Goal: Task Accomplishment & Management: Manage account settings

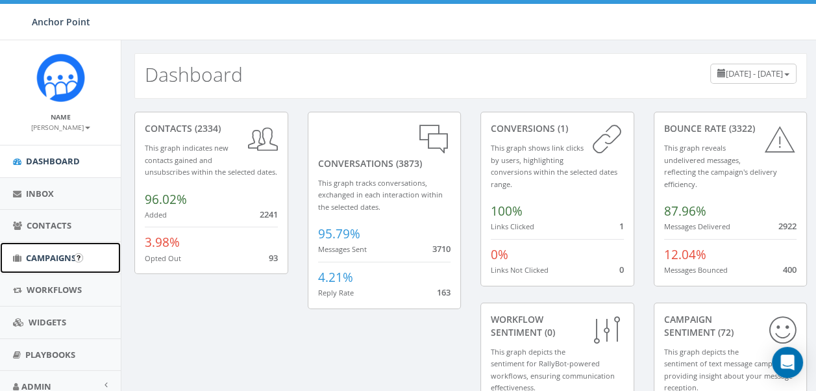
click at [67, 259] on span "Campaigns" at bounding box center [51, 258] width 50 height 12
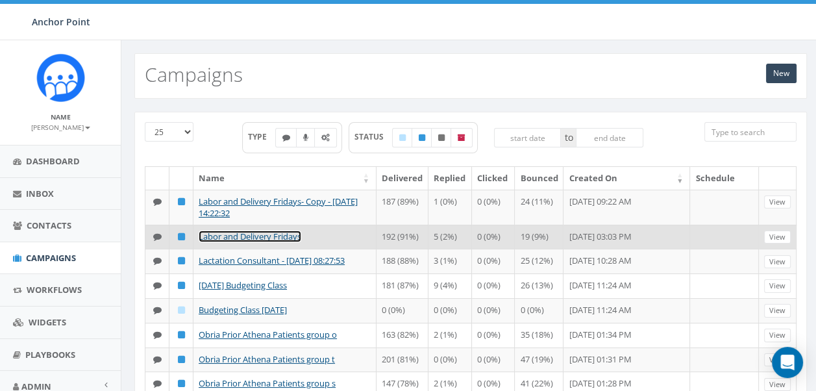
click at [252, 234] on link "Labor and Delivery Fridays" at bounding box center [250, 237] width 103 height 12
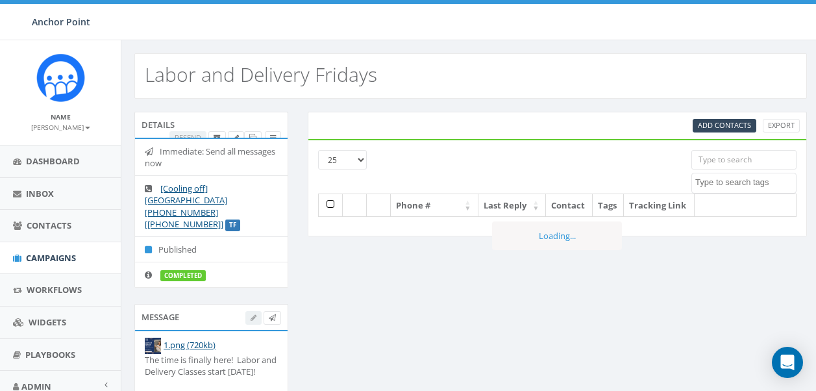
select select
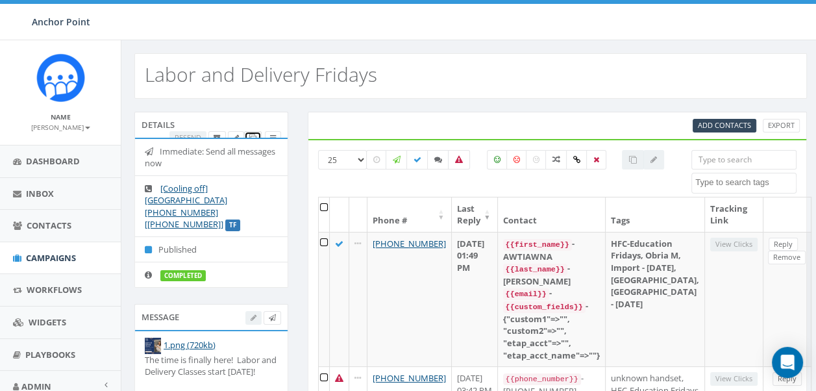
click at [249, 134] on icon at bounding box center [252, 137] width 7 height 7
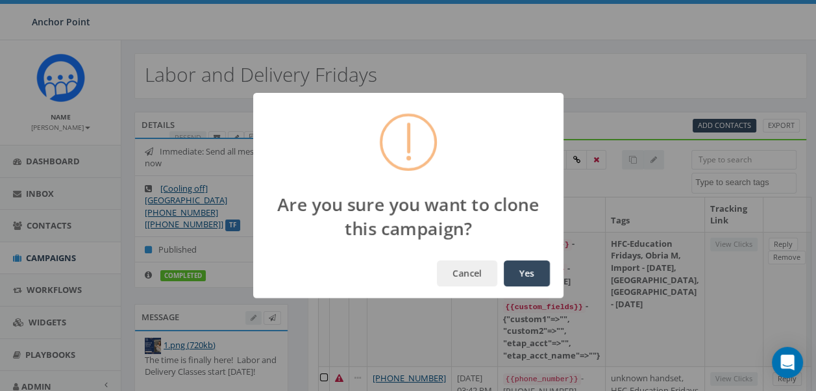
click at [529, 269] on button "Yes" at bounding box center [527, 273] width 46 height 26
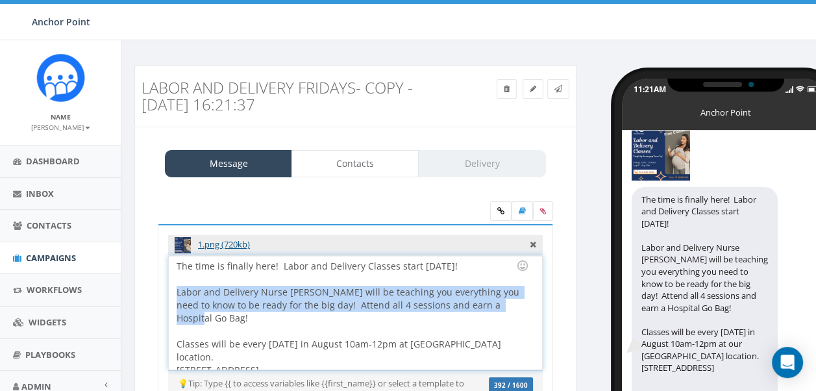
drag, startPoint x: 514, startPoint y: 305, endPoint x: 165, endPoint y: 286, distance: 349.3
click at [164, 286] on div "1.png (720kb) The time is finally here! Labor and Delivery Classes start this F…" at bounding box center [356, 324] width 396 height 200
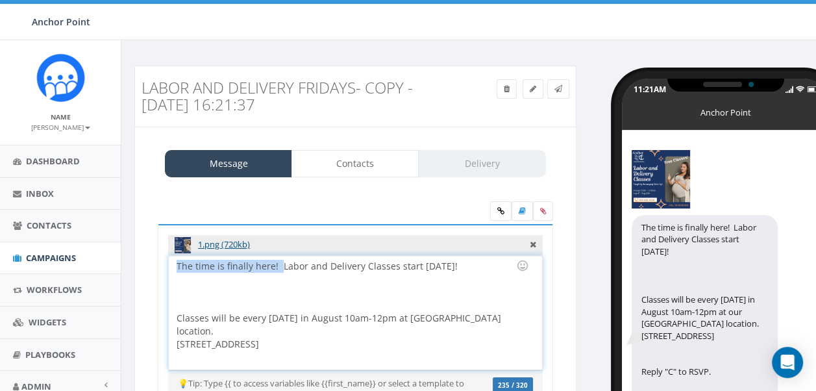
drag, startPoint x: 280, startPoint y: 261, endPoint x: -3, endPoint y: 261, distance: 282.6
click at [0, 261] on html "Anchor Point Anchor Point Profile Sign Out 19.77 % of Available Amount Used You…" at bounding box center [408, 195] width 816 height 391
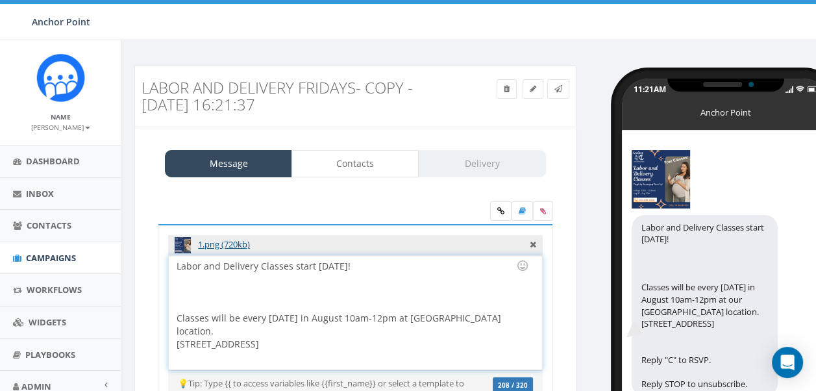
click at [373, 264] on div "Labor and Delivery Classes start this Friday! Classes will be every Friday in A…" at bounding box center [355, 313] width 373 height 114
click at [314, 262] on div "Labor and Delivery Classes start this Friday! Classes will be every Friday in A…" at bounding box center [355, 313] width 373 height 114
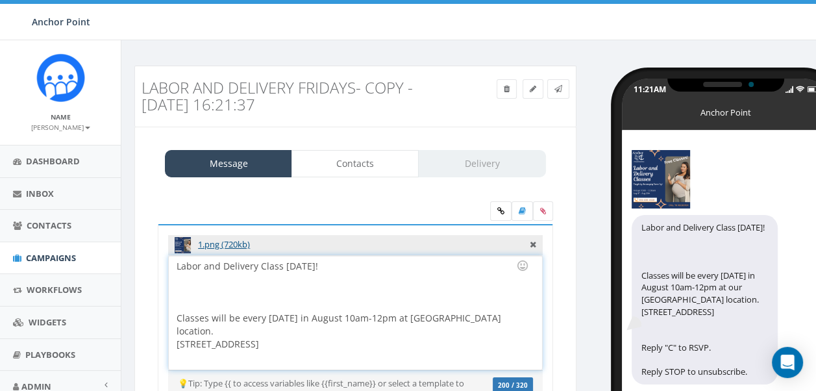
click at [394, 271] on div "Labor and Delivery Class this Friday! Classes will be every Friday in August 10…" at bounding box center [355, 313] width 373 height 114
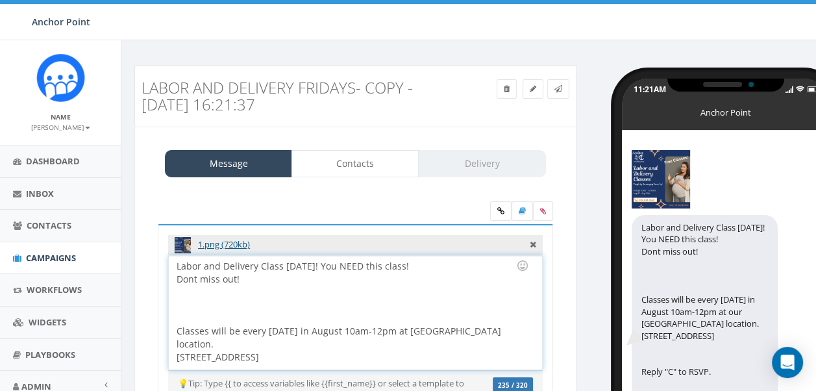
click at [329, 263] on div "Labor and Delivery Class this Friday! You NEED this class! Dont miss out! Class…" at bounding box center [355, 313] width 373 height 114
click at [203, 309] on div "Dont miss out! Classes will be every Friday in August 10am-12pm at our Seabrook…" at bounding box center [351, 338] width 349 height 130
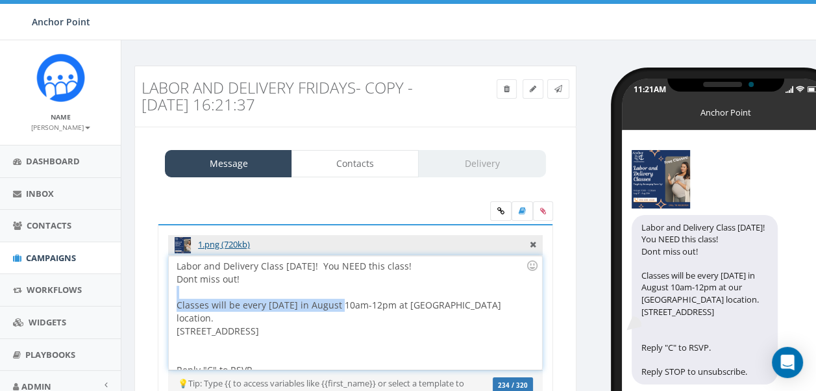
drag, startPoint x: 335, startPoint y: 305, endPoint x: 163, endPoint y: 296, distance: 172.4
click at [163, 296] on div "1.png (720kb) The time is finally here! Labor and Delivery Classes start this F…" at bounding box center [356, 324] width 396 height 200
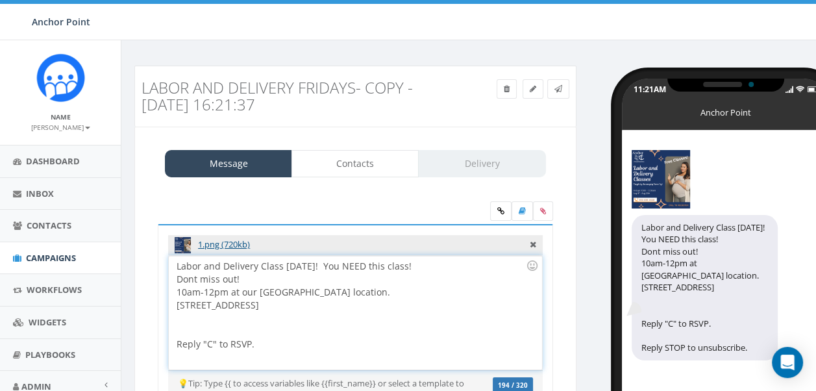
click at [262, 335] on div at bounding box center [351, 325] width 349 height 26
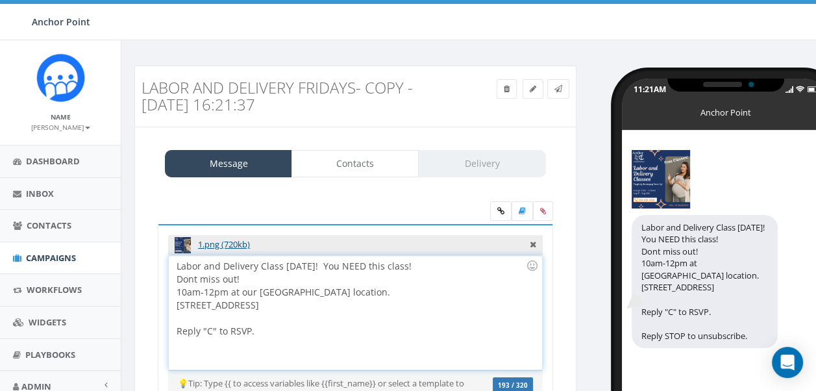
drag, startPoint x: 333, startPoint y: 264, endPoint x: 415, endPoint y: 264, distance: 82.5
click at [415, 264] on div "Labor and Delivery Class this Friday! You NEED this class! Dont miss out! 10am-…" at bounding box center [355, 313] width 373 height 114
click at [418, 290] on div "10am-12pm at our [GEOGRAPHIC_DATA] location." at bounding box center [351, 292] width 349 height 13
click at [325, 264] on div "Labor and Delivery Class this Friday! You NEED this class! Dont miss out! 10am-…" at bounding box center [355, 313] width 373 height 114
click at [356, 268] on div "Labor and Delivery Class is TOMORROW! You NEED this class! Dont miss out! 10am-…" at bounding box center [355, 313] width 373 height 114
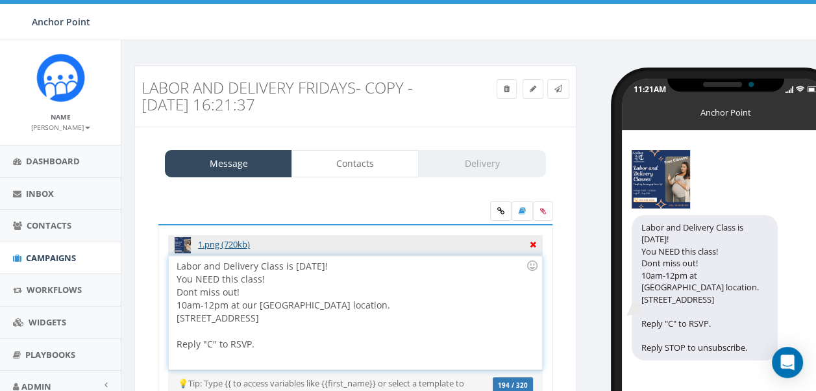
click at [532, 243] on icon at bounding box center [533, 243] width 6 height 12
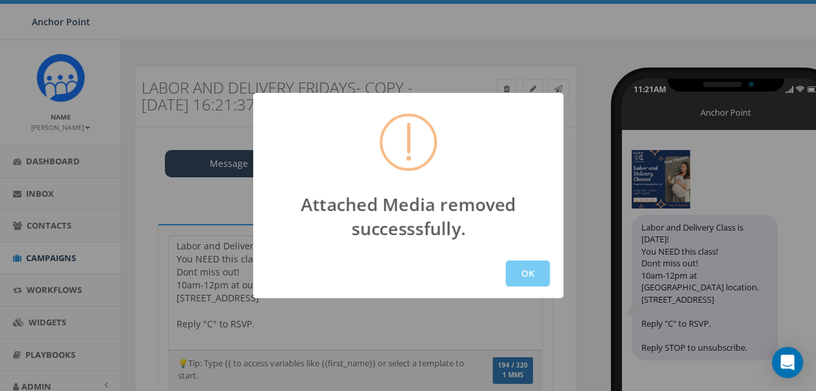
click at [535, 277] on button "OK" at bounding box center [528, 273] width 44 height 26
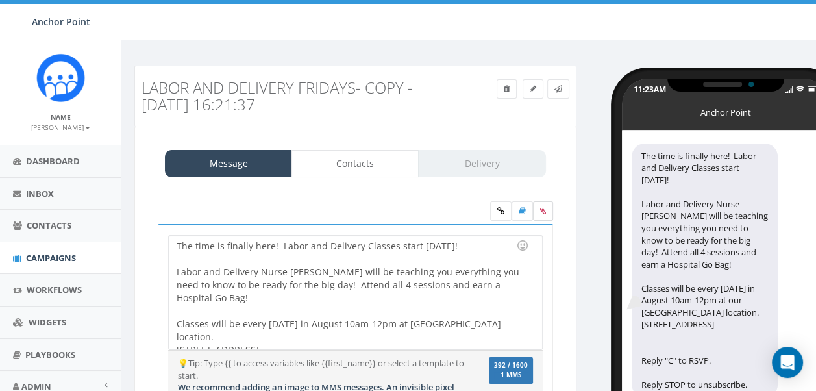
click at [540, 212] on icon at bounding box center [543, 211] width 6 height 8
click at [0, 0] on input "file" at bounding box center [0, 0] width 0 height 0
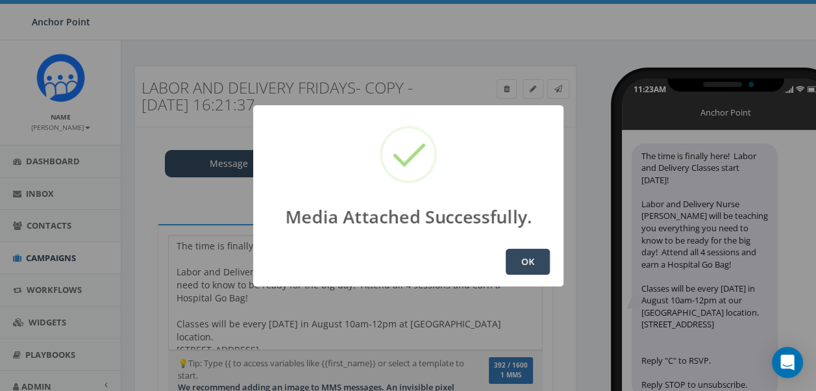
click at [512, 259] on button "OK" at bounding box center [528, 262] width 44 height 26
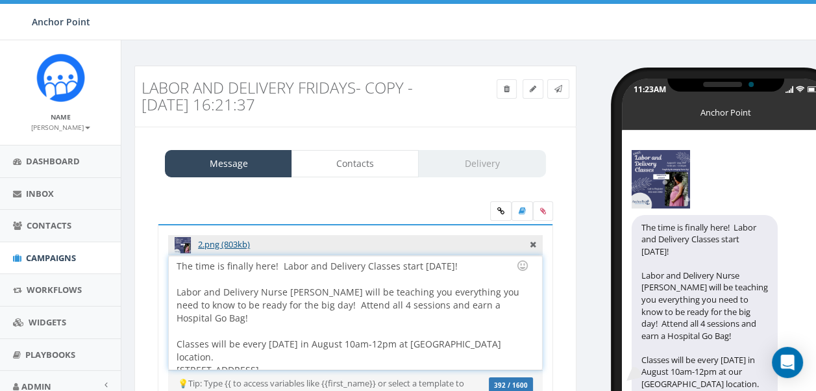
drag, startPoint x: 467, startPoint y: 266, endPoint x: 449, endPoint y: 273, distance: 19.5
click at [449, 273] on div "The time is finally here! Labor and Delivery Classes start this Friday! Labor a…" at bounding box center [355, 313] width 373 height 114
drag, startPoint x: 277, startPoint y: 263, endPoint x: 1, endPoint y: 230, distance: 278.0
click at [1, 230] on body "Anchor Point Anchor Point Profile Sign Out 19.77 % of Available Amount Used You…" at bounding box center [408, 195] width 816 height 391
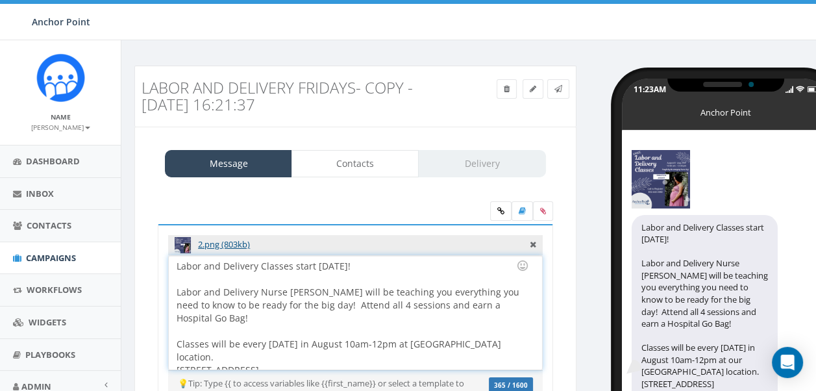
drag, startPoint x: 390, startPoint y: 272, endPoint x: 286, endPoint y: 270, distance: 103.3
click at [283, 271] on div "Labor and Delivery Classes start this Friday! Labor and Delivery Nurse Liz will…" at bounding box center [355, 313] width 373 height 114
click at [377, 275] on div at bounding box center [351, 279] width 349 height 13
drag, startPoint x: 365, startPoint y: 270, endPoint x: 292, endPoint y: 263, distance: 73.7
click at [292, 263] on div "Labor and Delivery Classes start this Friday! Labor and Delivery Nurse Liz will…" at bounding box center [355, 313] width 373 height 114
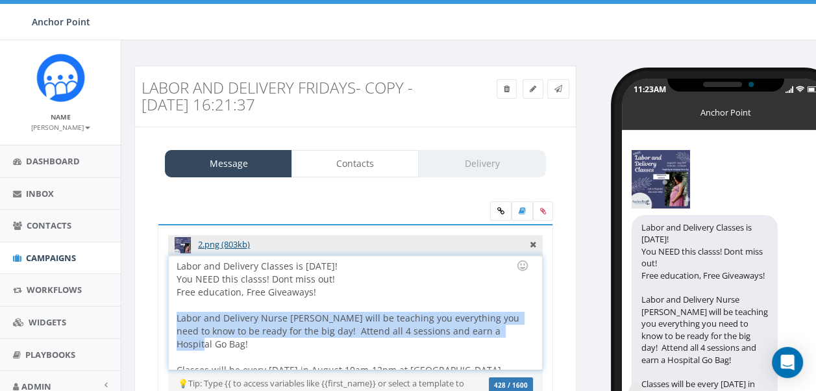
drag, startPoint x: 509, startPoint y: 335, endPoint x: 173, endPoint y: 314, distance: 337.1
click at [173, 314] on div "Labor and Delivery Classes is TOMORROW! You NEED this classs! Dont miss out! Fr…" at bounding box center [355, 313] width 373 height 114
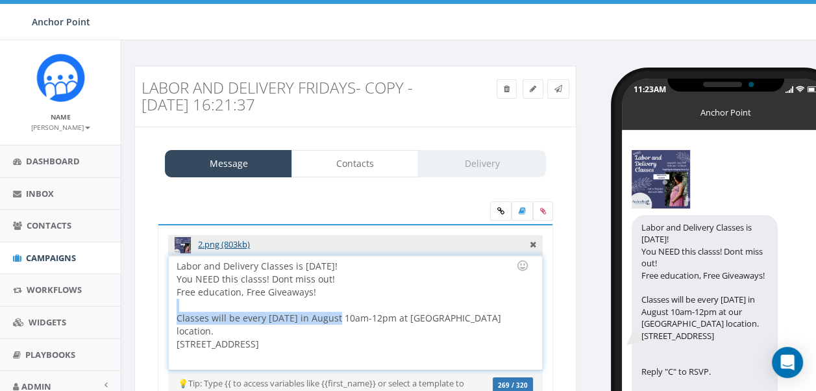
drag, startPoint x: 333, startPoint y: 316, endPoint x: 184, endPoint y: 308, distance: 149.0
click at [184, 308] on div "Free education, Free Giveaways! Classes will be every Friday in August 10am-12p…" at bounding box center [351, 338] width 349 height 104
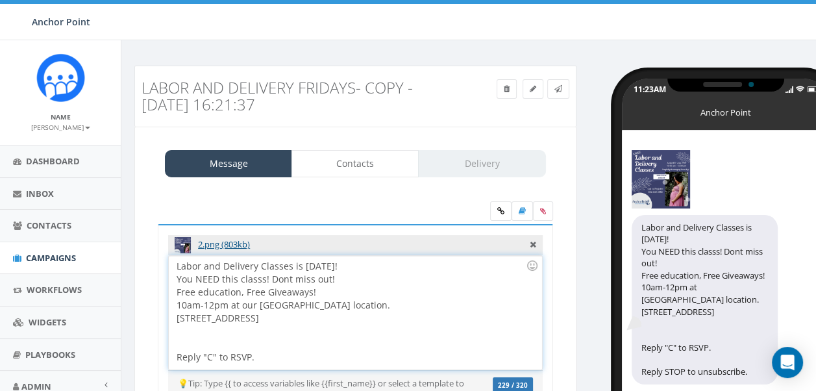
click at [346, 295] on div "Free education, Free Giveaways! 10am-12pm at our Seabrook location. 1905 Capri …" at bounding box center [351, 325] width 349 height 78
click at [234, 325] on div at bounding box center [351, 338] width 349 height 26
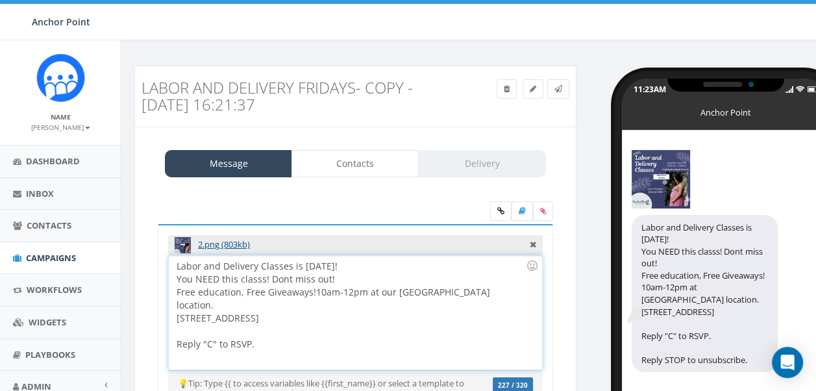
click at [317, 288] on span "10am-12pm at our [GEOGRAPHIC_DATA] location." at bounding box center [335, 298] width 316 height 25
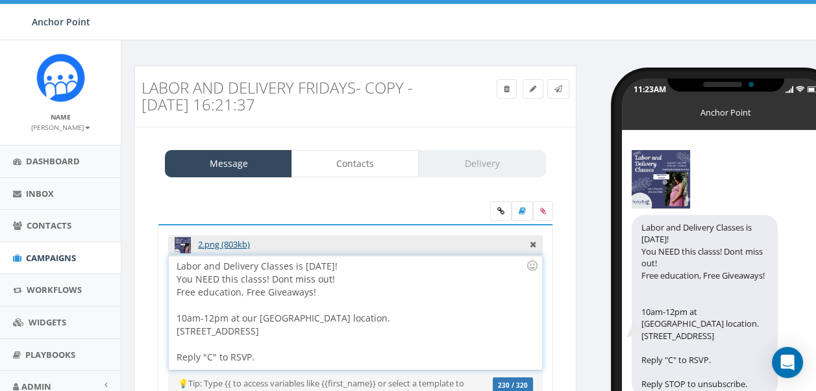
click at [394, 339] on div at bounding box center [351, 344] width 349 height 13
click at [382, 265] on div "Labor and Delivery Classes is TOMORROW! You NEED this classs! Dont miss out! Fr…" at bounding box center [355, 313] width 373 height 114
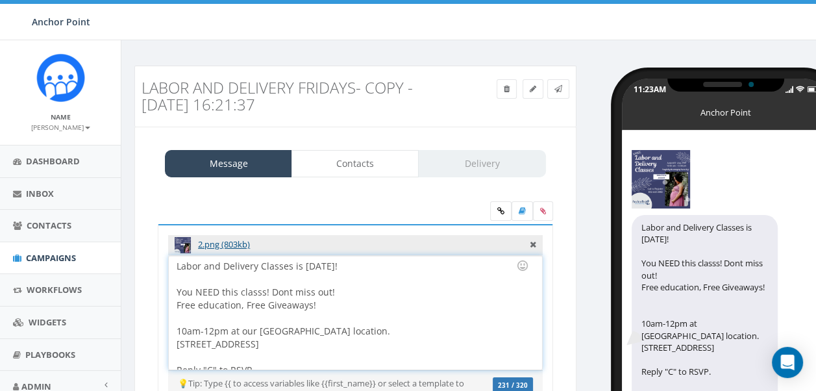
click at [268, 292] on div "You NEED this classs! Dont miss out!" at bounding box center [351, 292] width 349 height 13
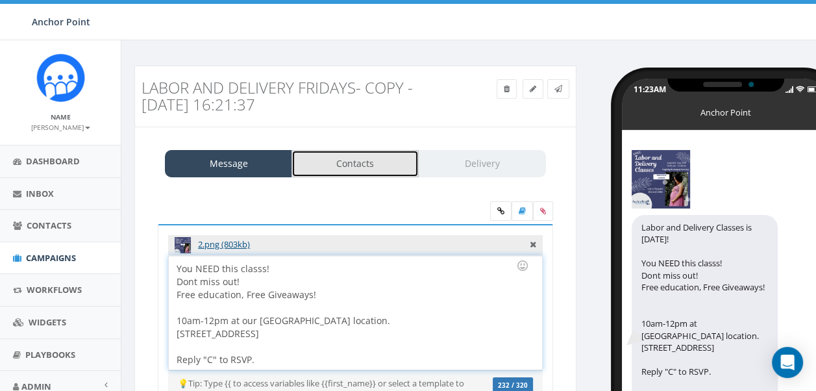
click at [363, 165] on link "Contacts" at bounding box center [355, 163] width 127 height 27
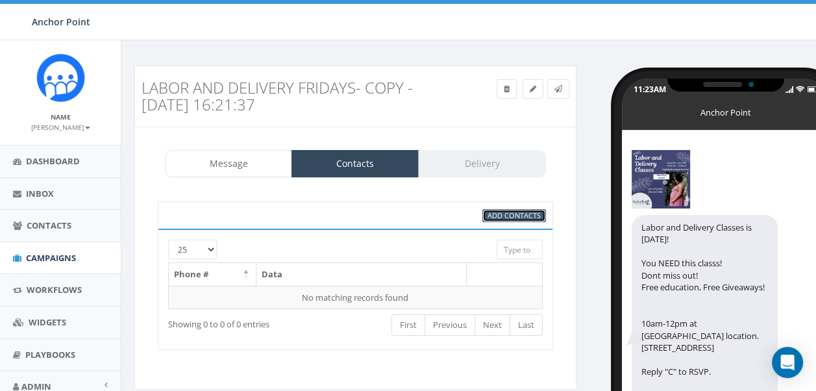
click at [516, 212] on span "Add Contacts" at bounding box center [514, 215] width 53 height 10
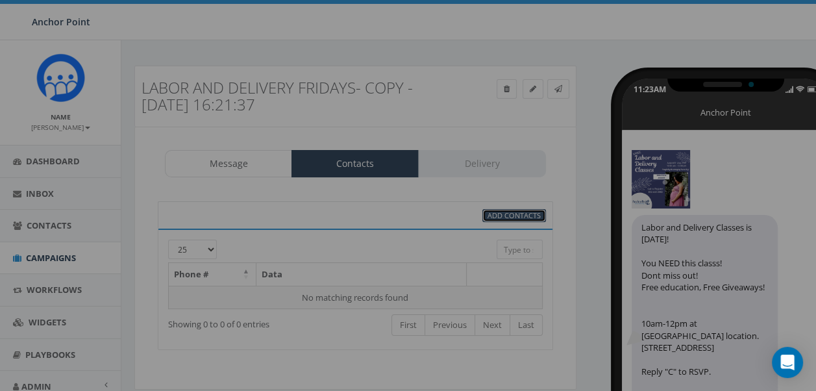
select select
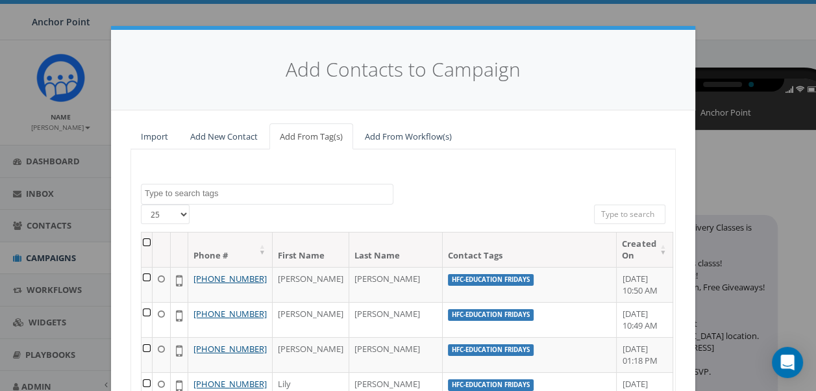
click at [233, 189] on textarea "Search" at bounding box center [269, 194] width 248 height 12
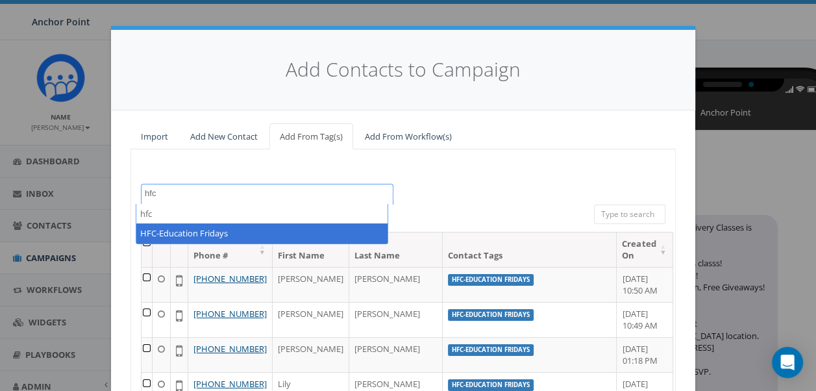
type textarea "hfc"
select select "HFC-Education Fridays"
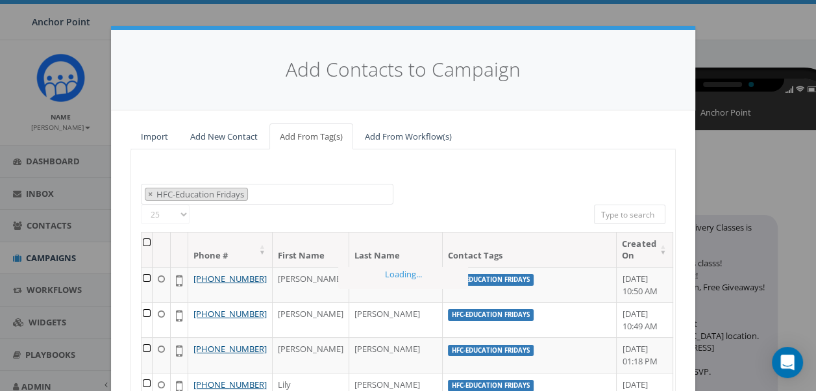
scroll to position [353, 0]
click at [179, 216] on select "25 50 100" at bounding box center [165, 214] width 49 height 19
select select "100"
click at [141, 205] on select "25 50 100" at bounding box center [165, 214] width 49 height 19
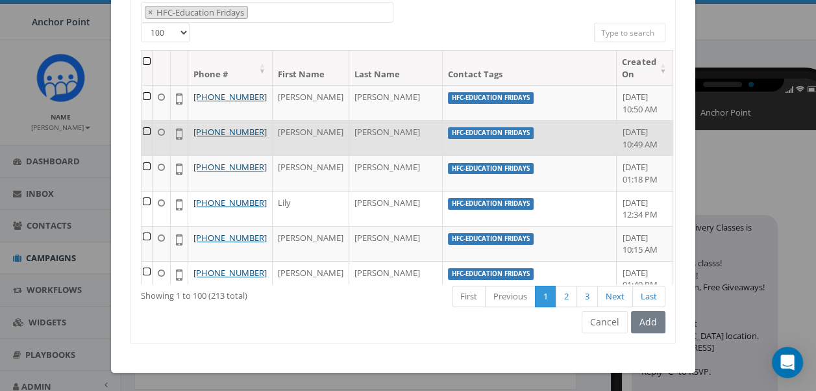
scroll to position [0, 0]
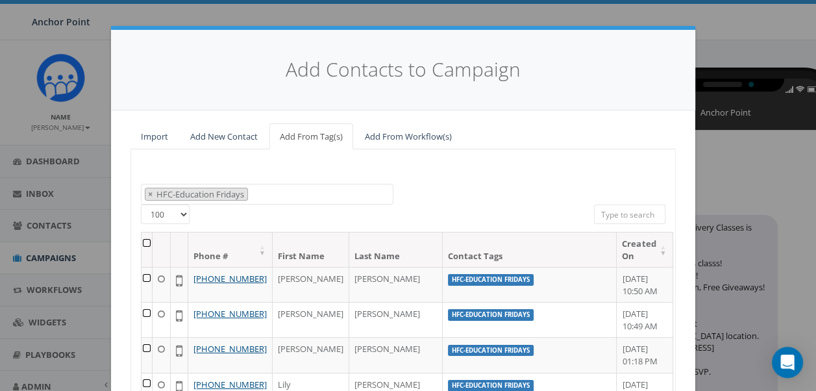
click at [147, 240] on th at bounding box center [147, 250] width 11 height 34
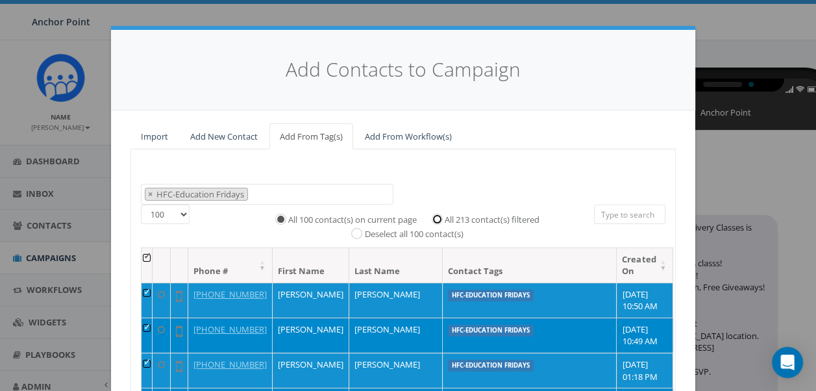
click at [436, 217] on input "All 213 contact(s) filtered" at bounding box center [440, 218] width 8 height 8
radio input "true"
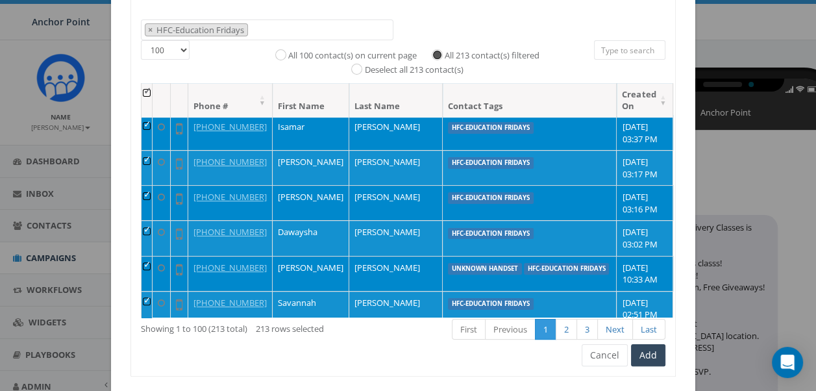
scroll to position [197, 0]
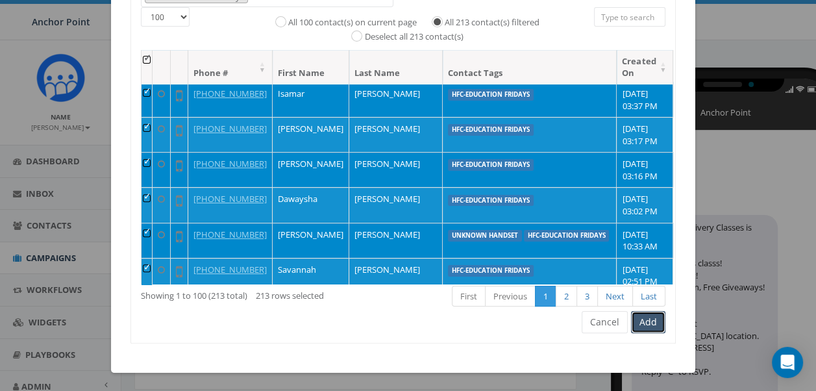
click at [652, 318] on button "Add" at bounding box center [648, 322] width 34 height 22
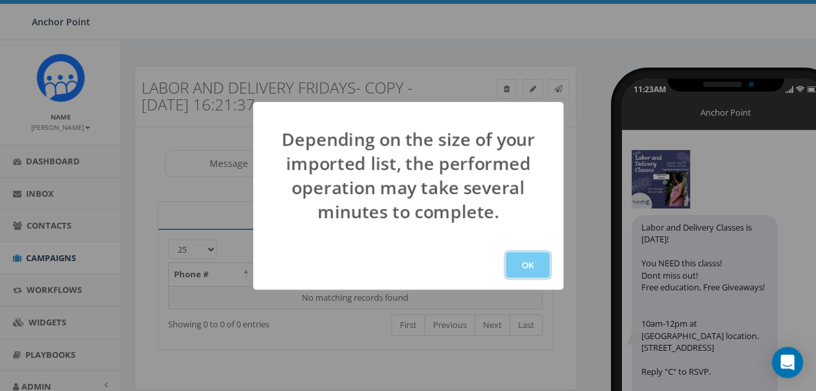
click at [540, 261] on button "OK" at bounding box center [528, 265] width 44 height 26
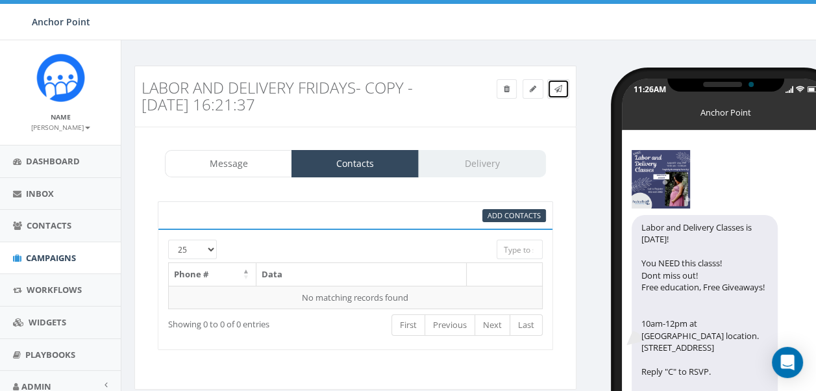
click at [562, 85] on icon at bounding box center [559, 89] width 8 height 8
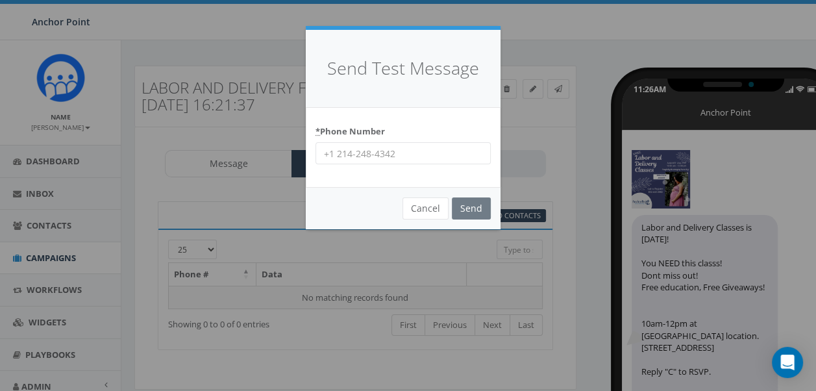
click at [340, 156] on input "* Phone Number" at bounding box center [403, 153] width 175 height 22
type input "713-598-5540"
click at [471, 205] on input "Send" at bounding box center [471, 208] width 39 height 22
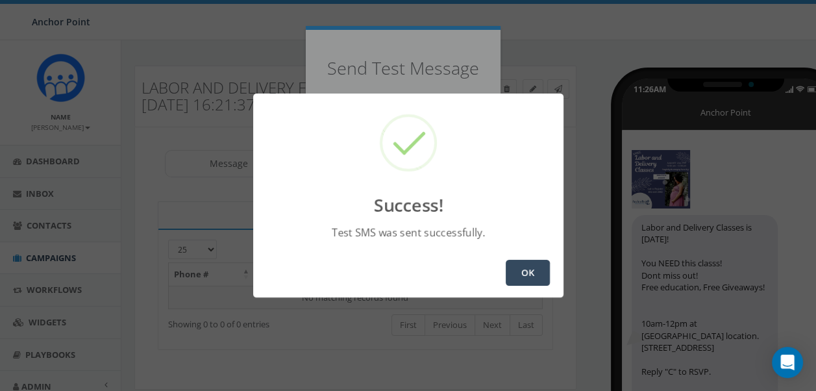
click at [536, 275] on button "OK" at bounding box center [528, 273] width 44 height 26
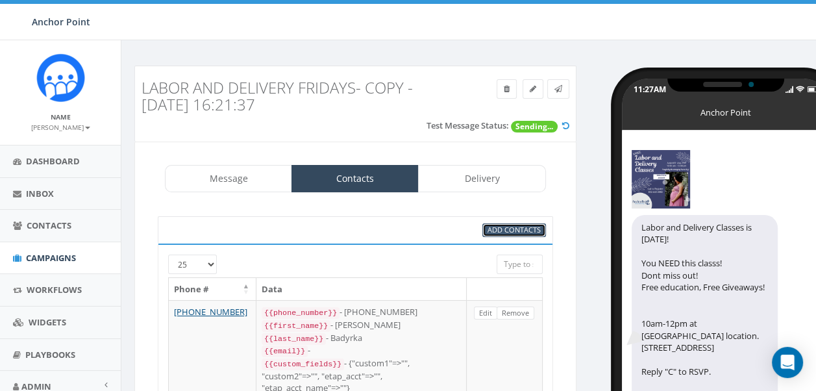
click at [498, 226] on span "Add Contacts" at bounding box center [514, 230] width 53 height 10
select select
select select "100"
click at [516, 230] on span "Add Contacts" at bounding box center [514, 230] width 53 height 10
select select
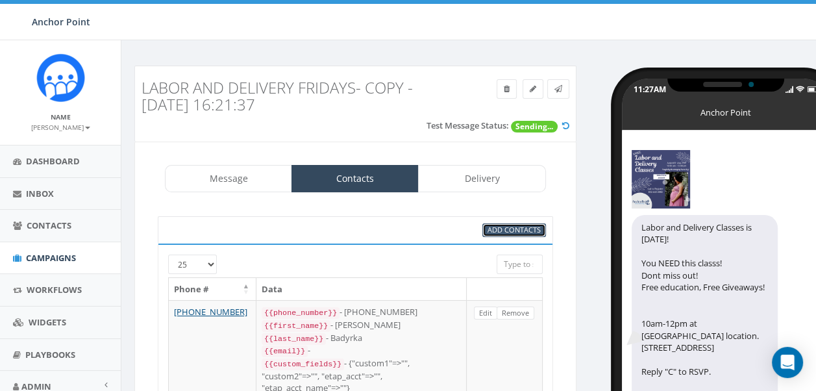
select select "100"
click at [515, 227] on span "Add Contacts" at bounding box center [514, 230] width 53 height 10
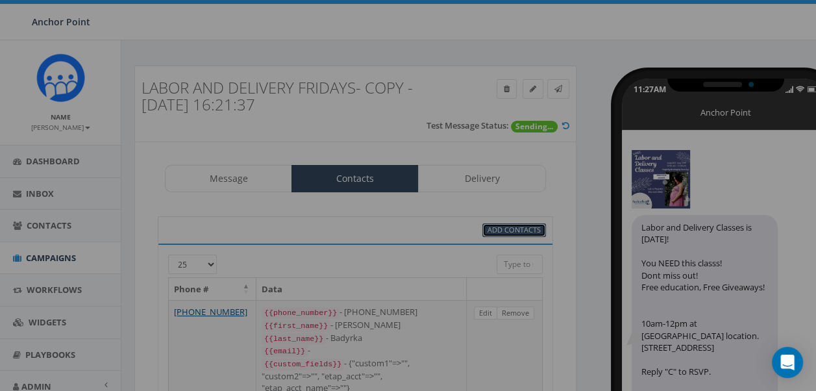
select select
select select "100"
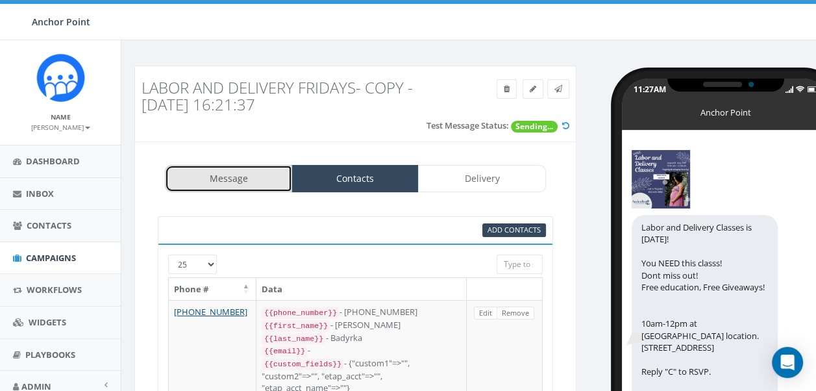
click at [223, 175] on link "Message" at bounding box center [228, 178] width 127 height 27
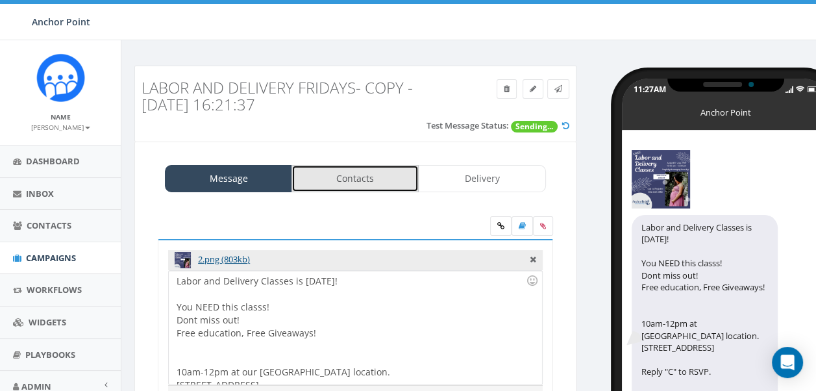
click at [360, 175] on link "Contacts" at bounding box center [355, 178] width 127 height 27
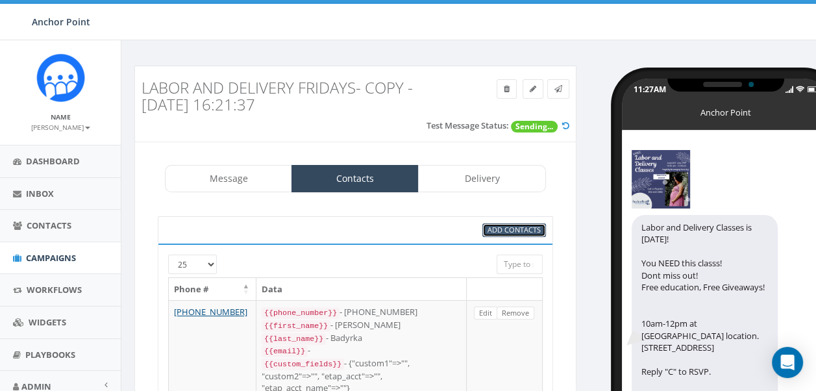
click at [500, 227] on span "Add Contacts" at bounding box center [514, 230] width 53 height 10
click at [499, 227] on span "Add Contacts" at bounding box center [514, 230] width 53 height 10
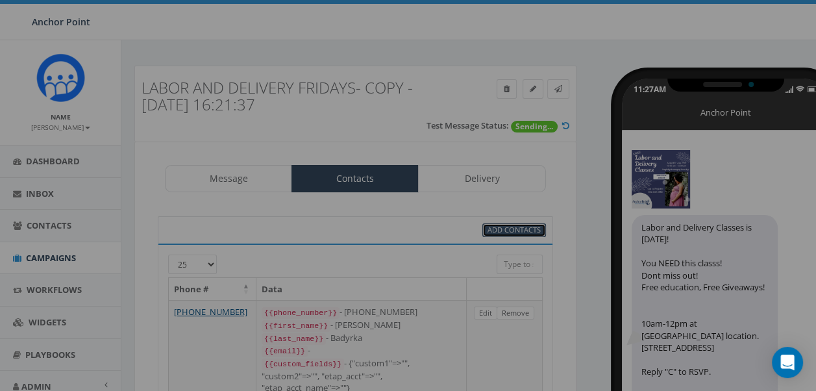
select select
select select "100"
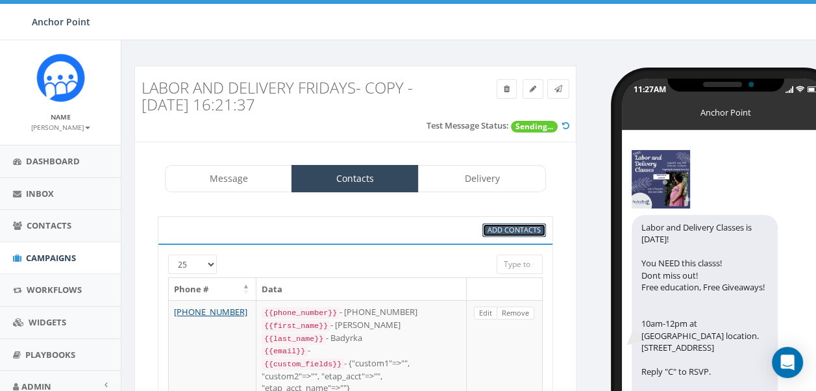
click at [499, 227] on span "Add Contacts" at bounding box center [514, 230] width 53 height 10
select select
select select "100"
